Goal: Task Accomplishment & Management: Manage account settings

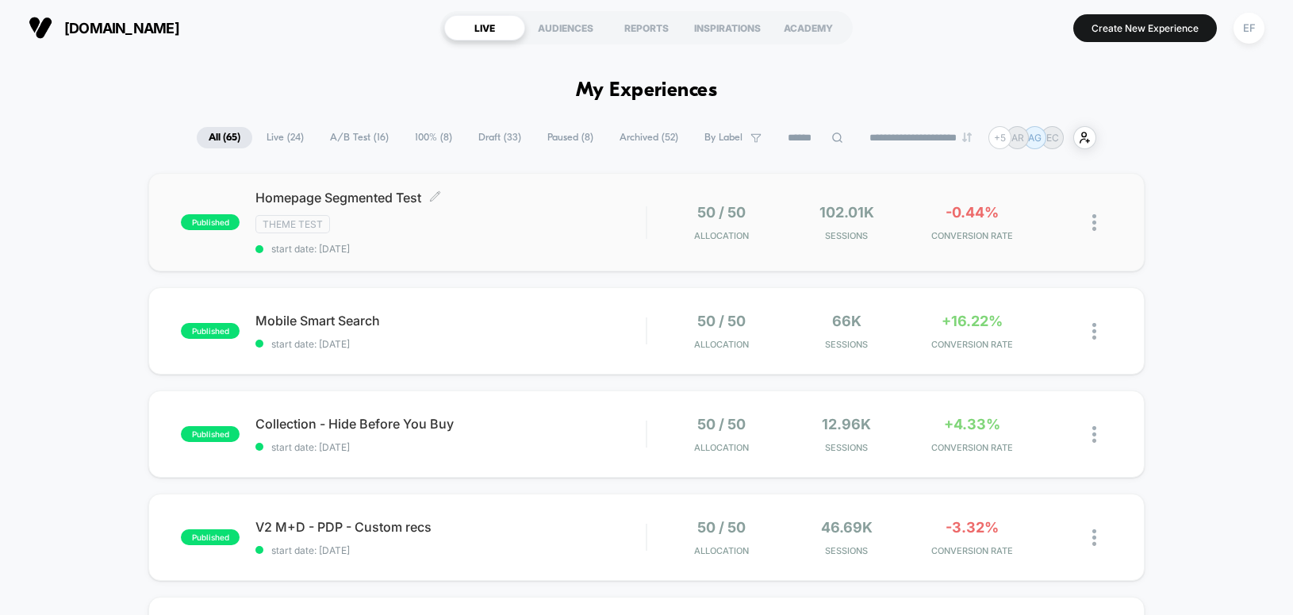
click at [570, 229] on div "Theme Test" at bounding box center [451, 224] width 390 height 18
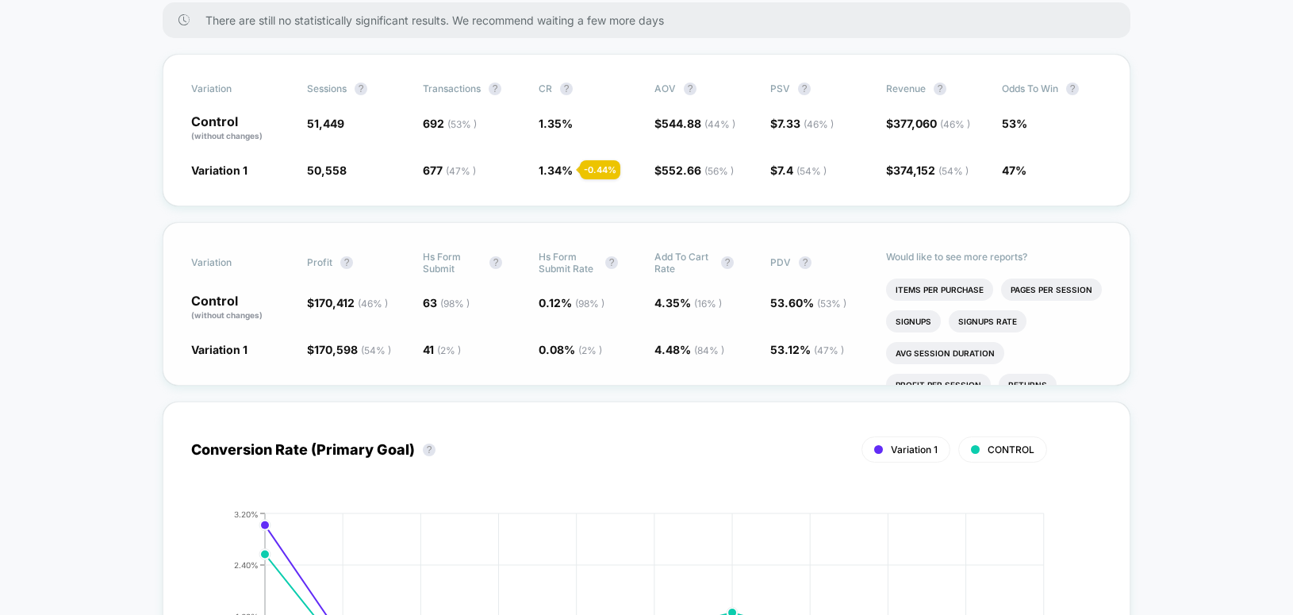
scroll to position [202, 0]
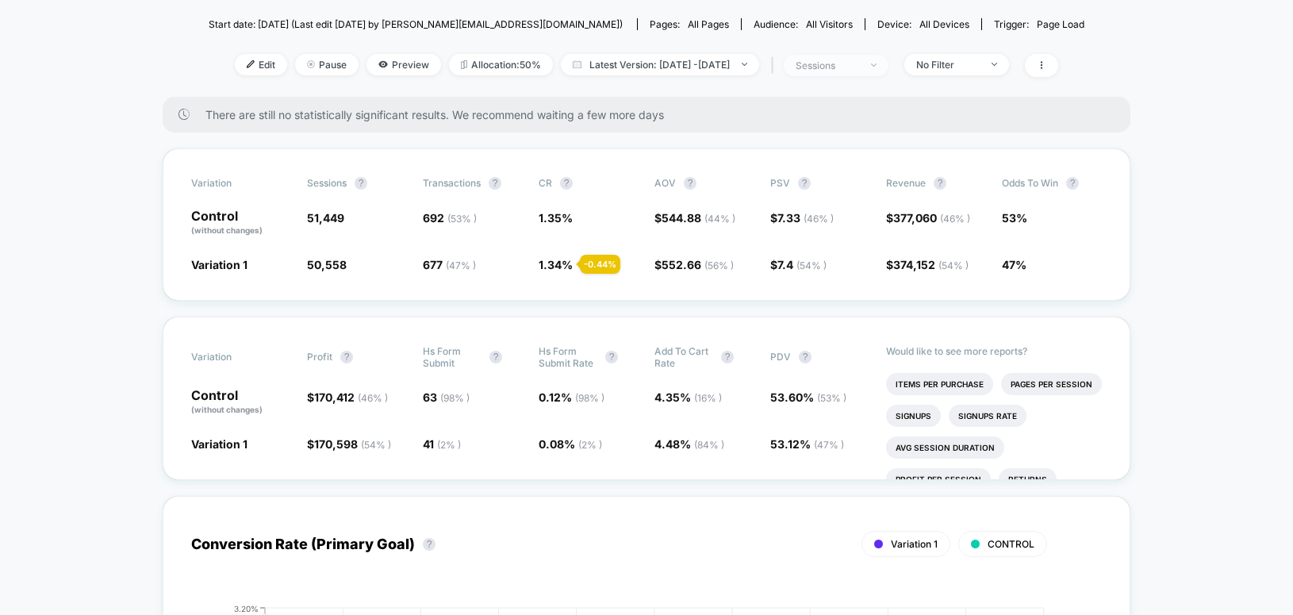
click at [840, 73] on span "sessions" at bounding box center [836, 65] width 105 height 21
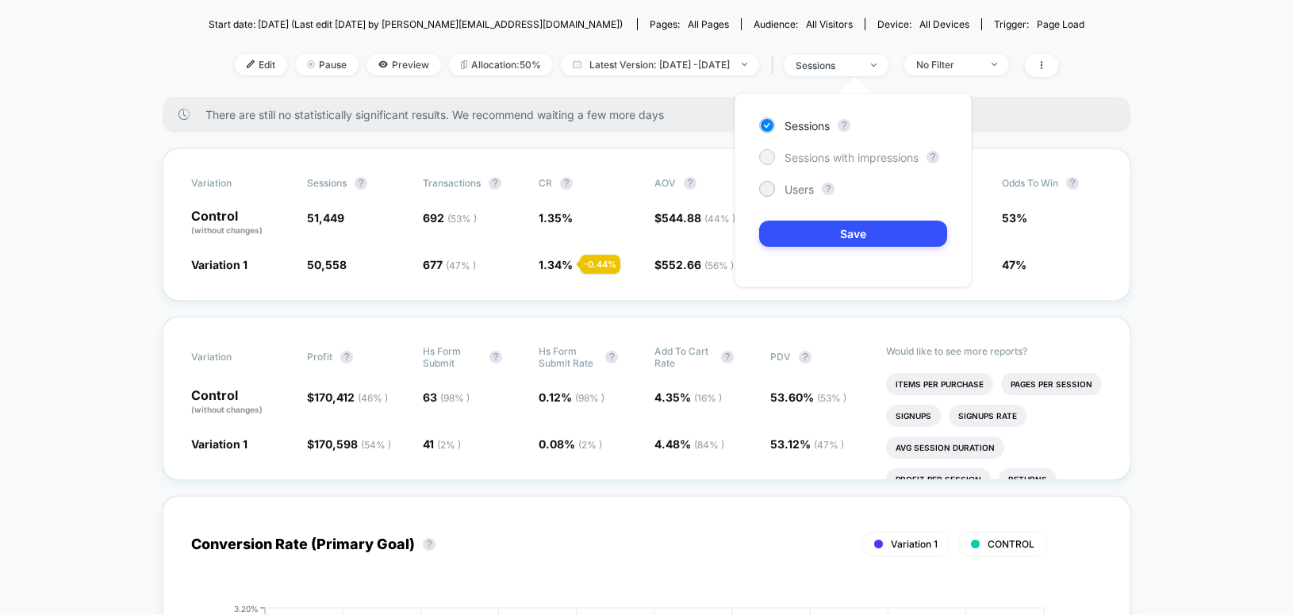
click at [797, 156] on span "Sessions with impressions" at bounding box center [852, 157] width 134 height 13
click at [789, 229] on button "Save" at bounding box center [853, 234] width 188 height 26
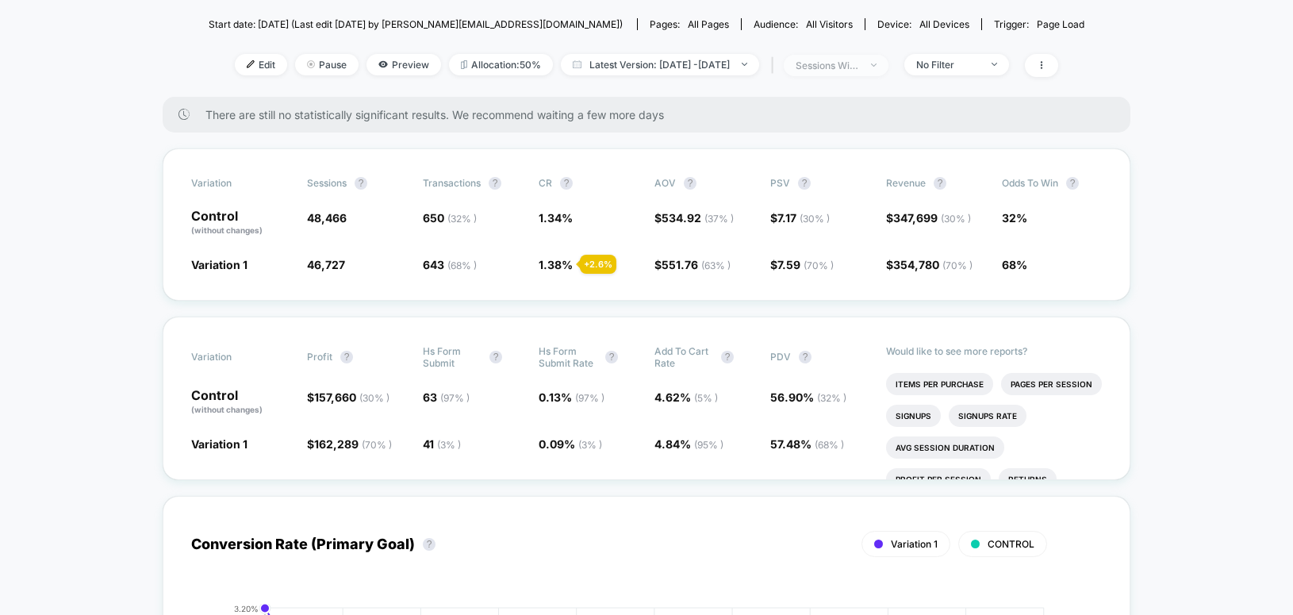
click at [859, 63] on div "sessions with impression" at bounding box center [827, 66] width 63 height 12
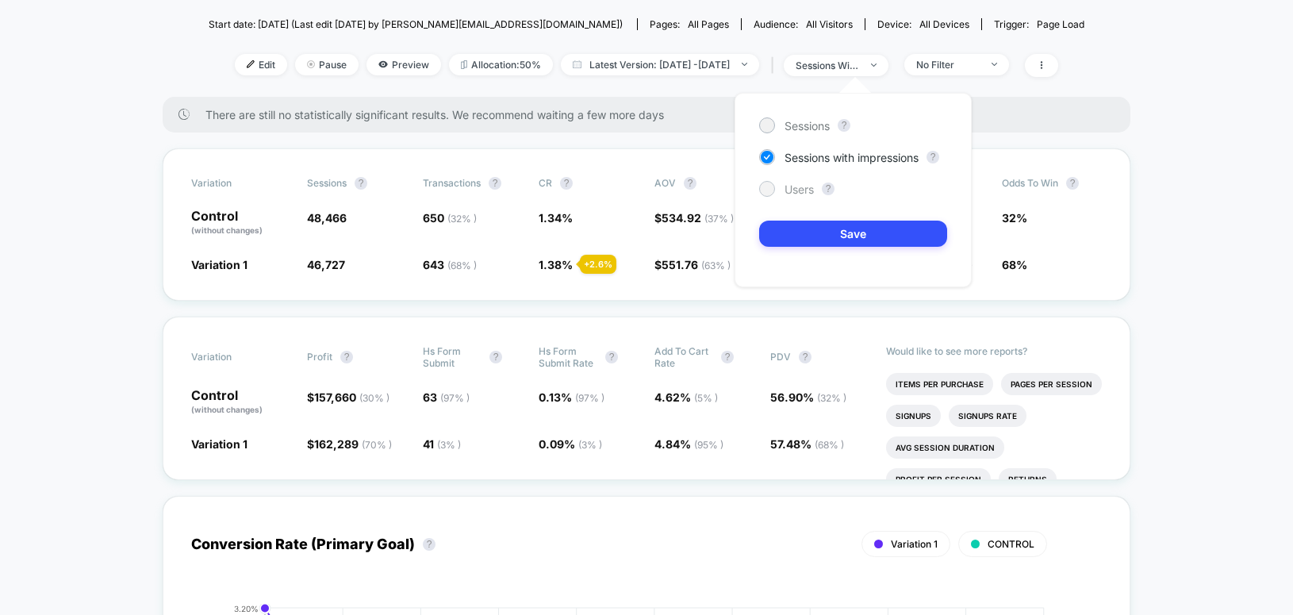
click at [774, 191] on div "Users" at bounding box center [786, 189] width 55 height 16
click at [788, 234] on button "Save" at bounding box center [853, 234] width 188 height 26
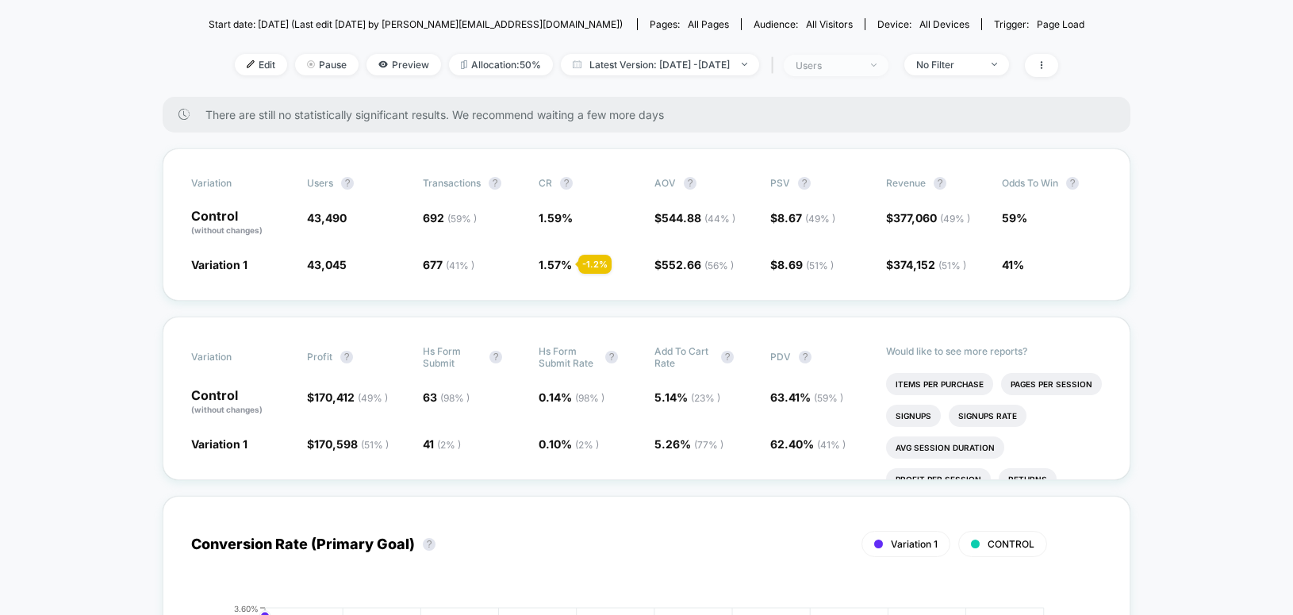
click at [859, 65] on div "users" at bounding box center [827, 66] width 63 height 12
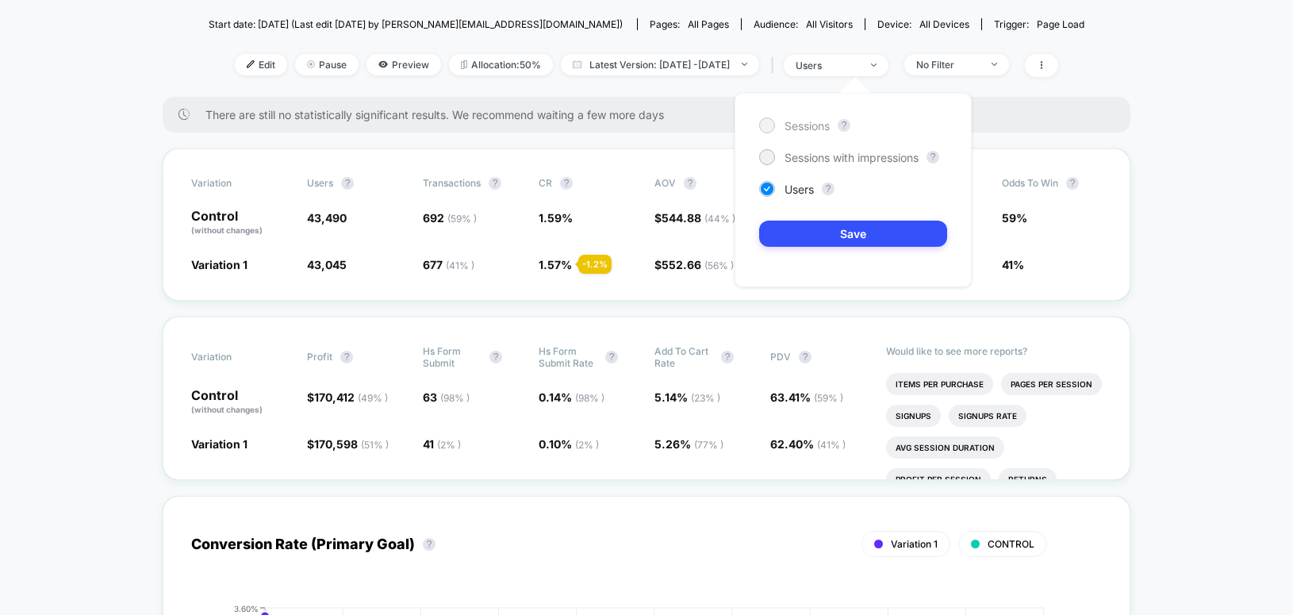
click at [824, 122] on span "Sessions" at bounding box center [807, 125] width 45 height 13
click at [813, 155] on span "Sessions with impressions" at bounding box center [852, 157] width 134 height 13
click at [819, 228] on button "Save" at bounding box center [853, 234] width 188 height 26
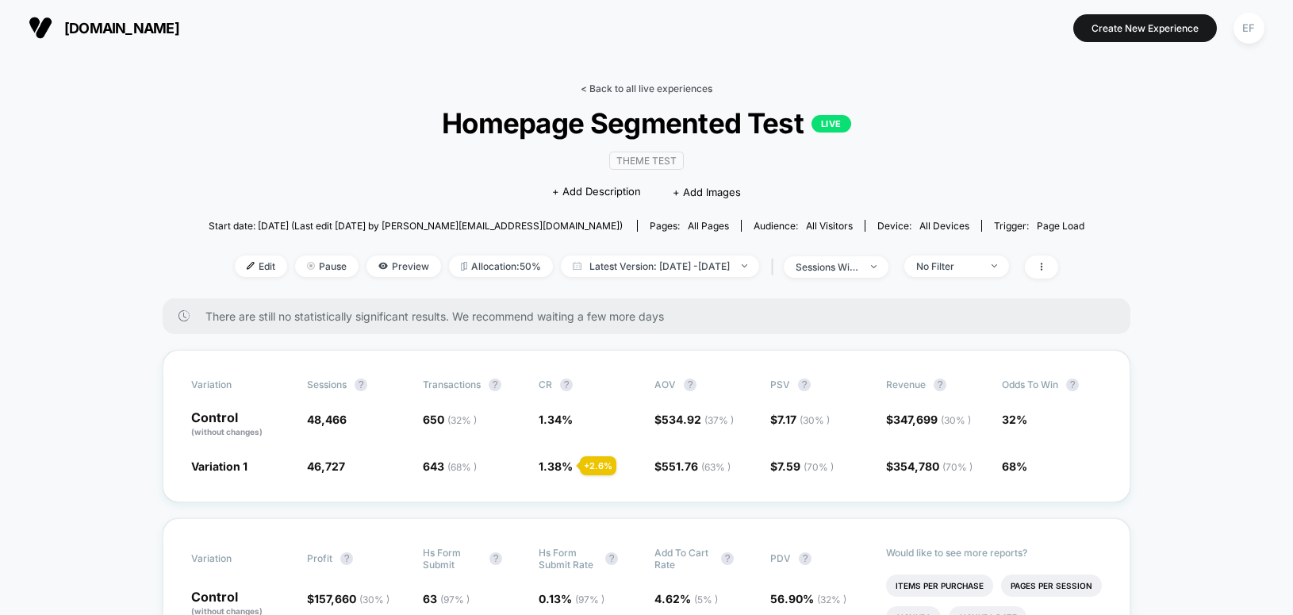
click at [636, 92] on link "< Back to all live experiences" at bounding box center [647, 89] width 132 height 12
